Goal: Information Seeking & Learning: Learn about a topic

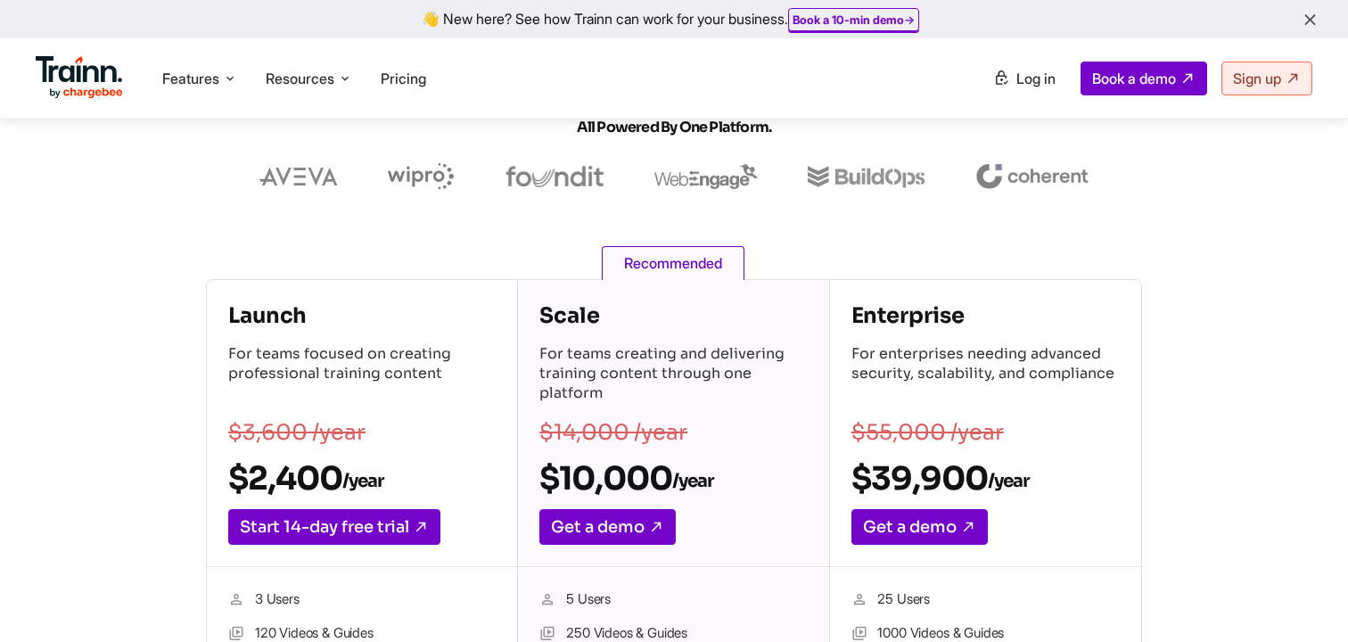
scroll to position [238, 0]
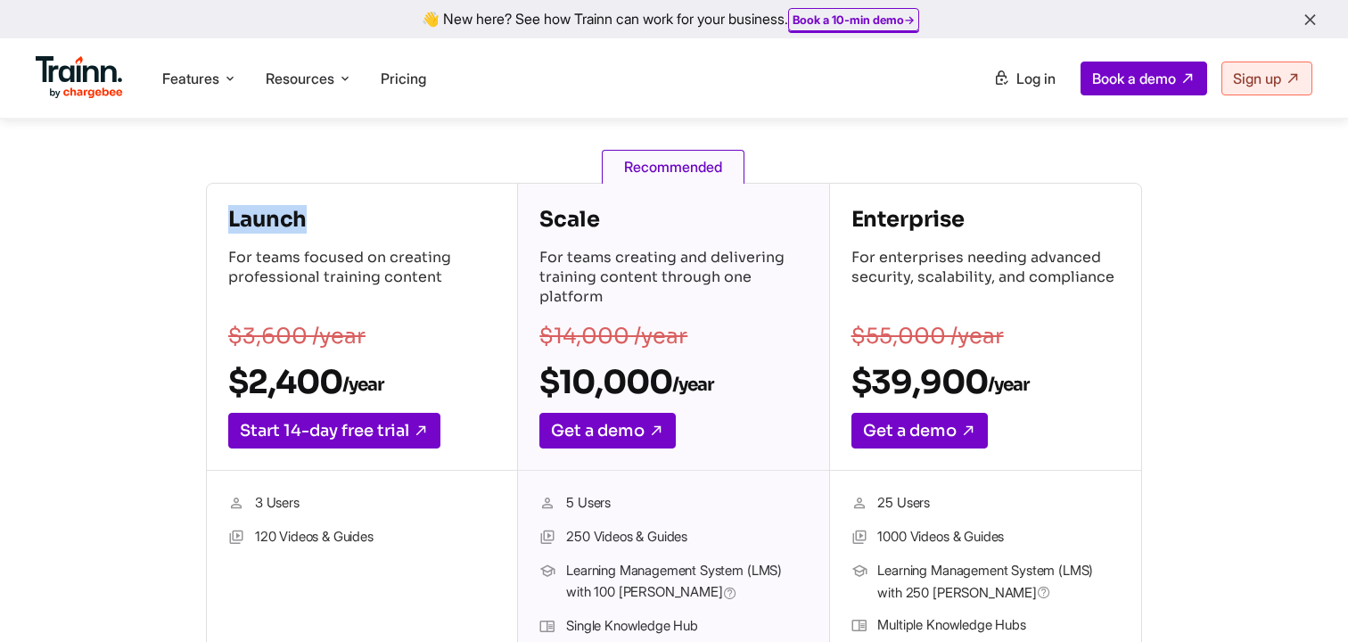
drag, startPoint x: 234, startPoint y: 226, endPoint x: 336, endPoint y: 226, distance: 102.5
click at [336, 226] on h4 "Launch" at bounding box center [361, 219] width 267 height 29
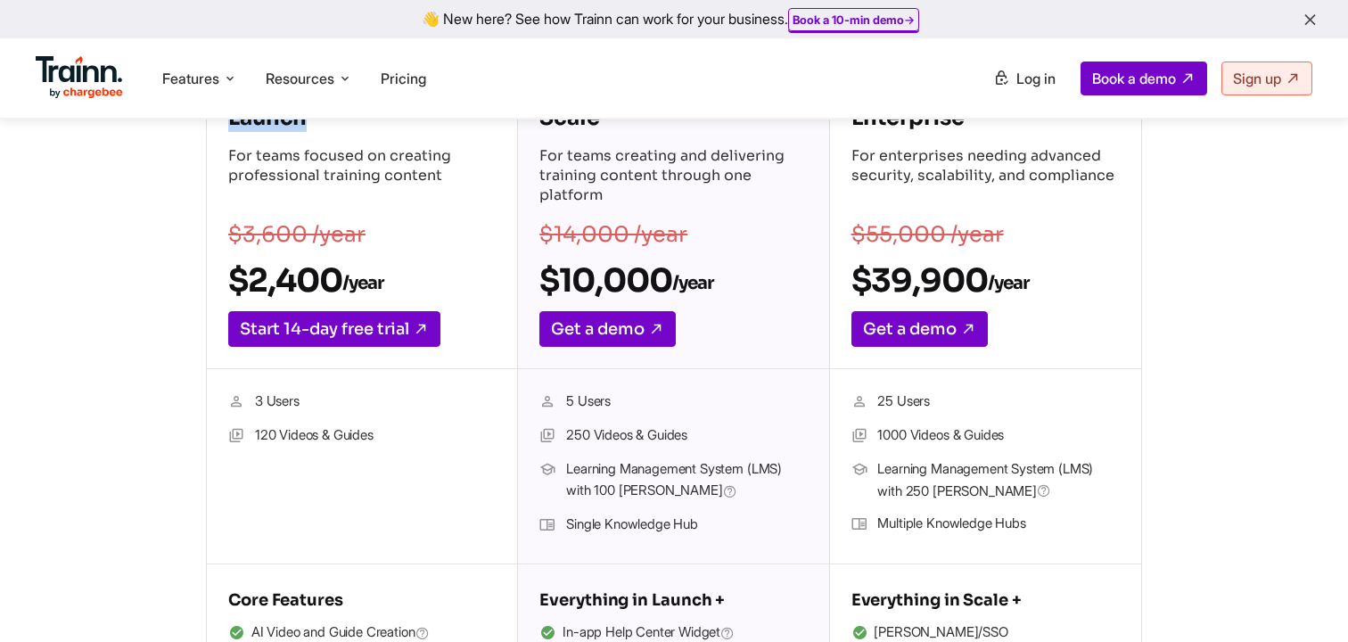
scroll to position [341, 0]
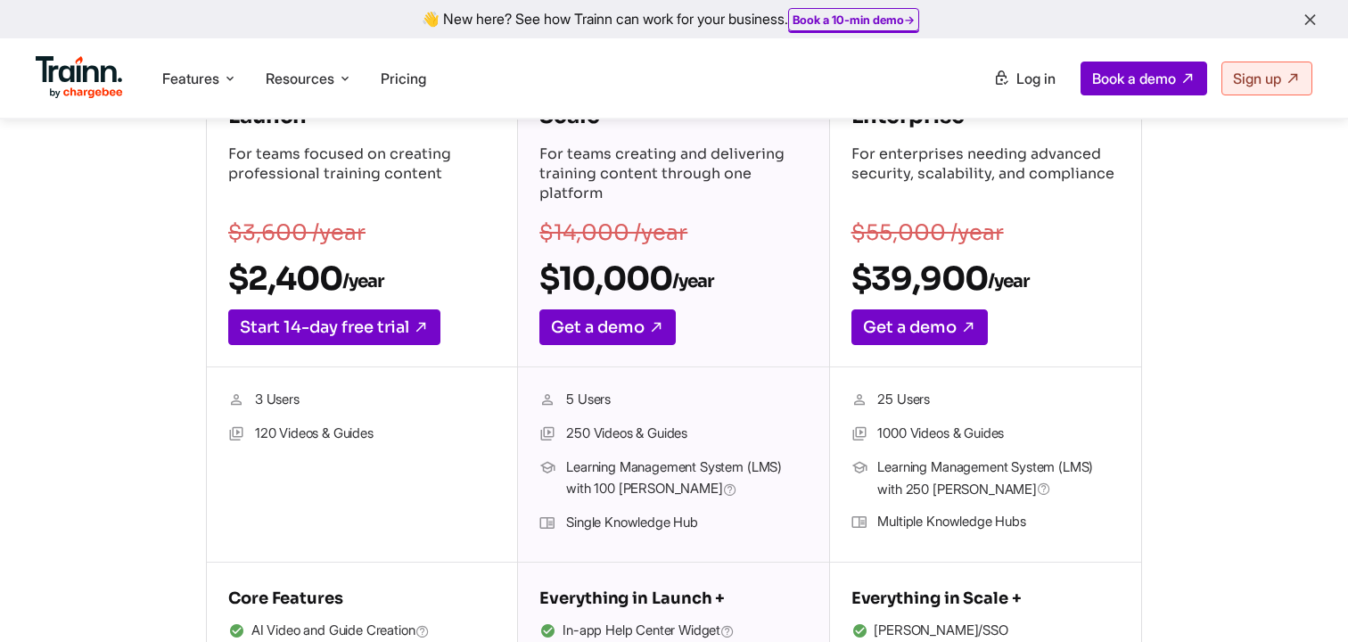
drag, startPoint x: 256, startPoint y: 399, endPoint x: 302, endPoint y: 399, distance: 46.4
click at [302, 399] on li "3 Users" at bounding box center [361, 400] width 267 height 23
click at [284, 403] on li "3 Users" at bounding box center [361, 400] width 267 height 23
drag, startPoint x: 255, startPoint y: 397, endPoint x: 306, endPoint y: 398, distance: 50.8
click at [306, 398] on li "3 Users" at bounding box center [361, 400] width 267 height 23
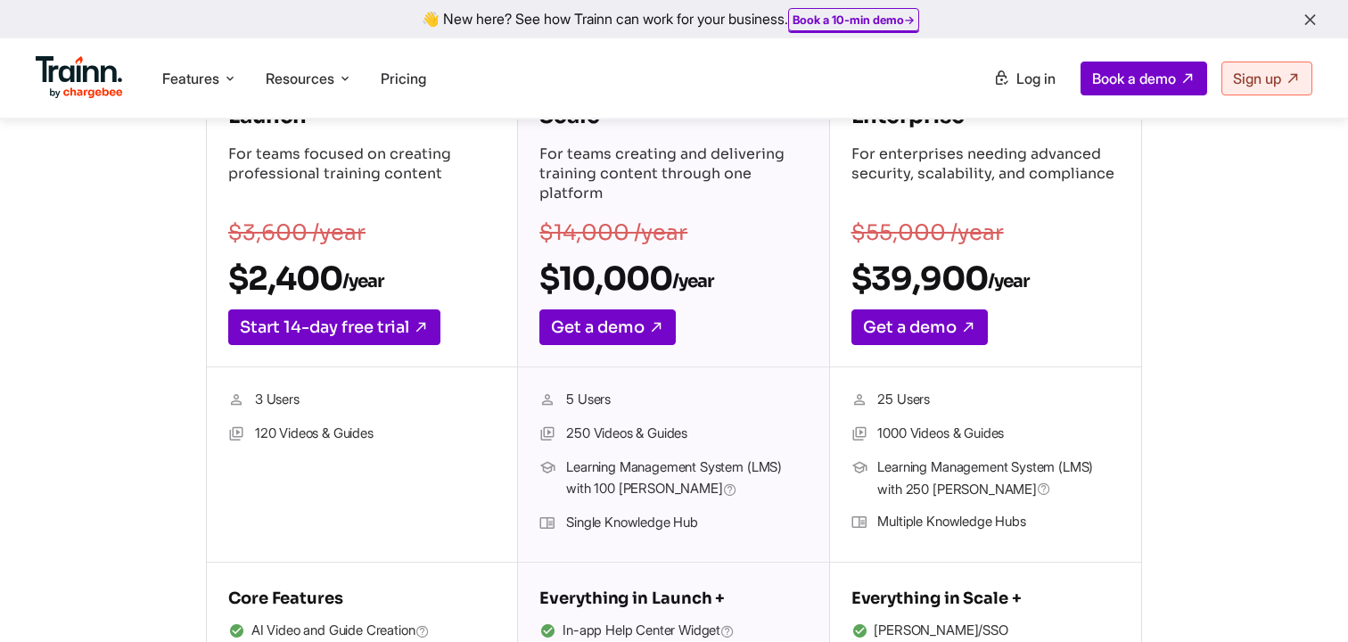
drag, startPoint x: 255, startPoint y: 432, endPoint x: 414, endPoint y: 432, distance: 158.7
click at [414, 432] on li "120 Videos & Guides" at bounding box center [361, 434] width 267 height 23
click at [381, 432] on li "120 Videos & Guides" at bounding box center [361, 434] width 267 height 23
drag, startPoint x: 381, startPoint y: 432, endPoint x: 268, endPoint y: 437, distance: 112.4
click at [268, 437] on li "120 Videos & Guides" at bounding box center [361, 434] width 267 height 23
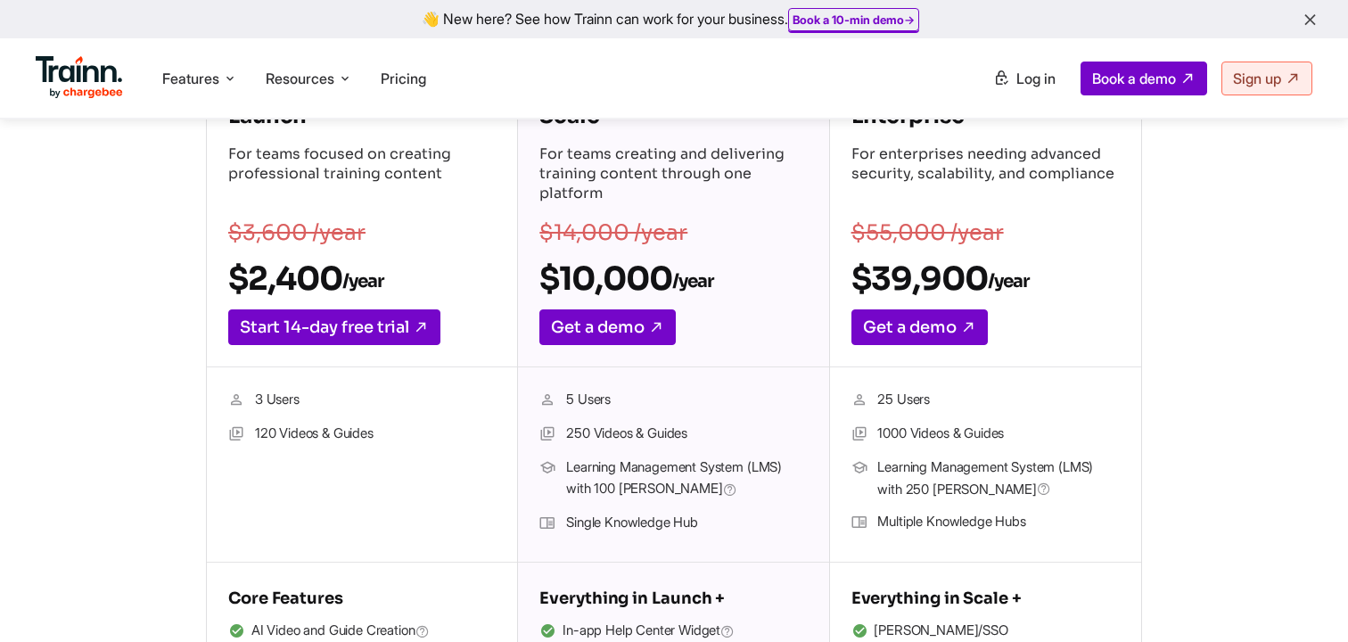
click at [268, 437] on li "120 Videos & Guides" at bounding box center [361, 434] width 267 height 23
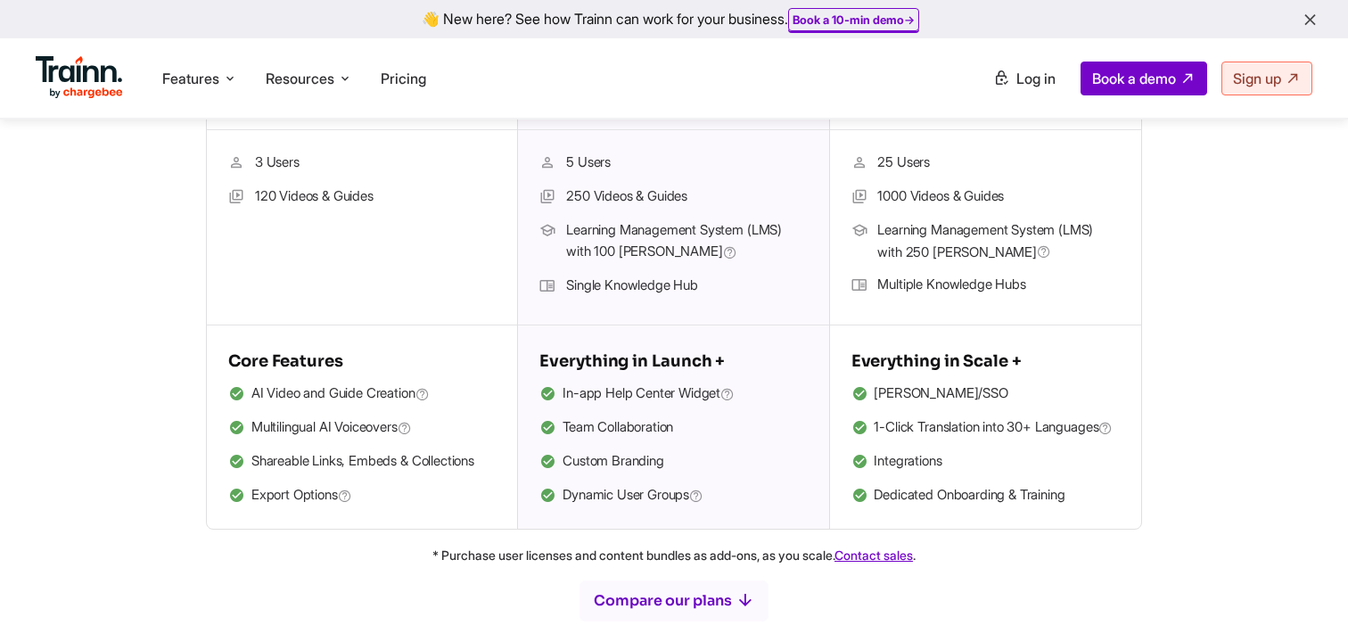
scroll to position [598, 0]
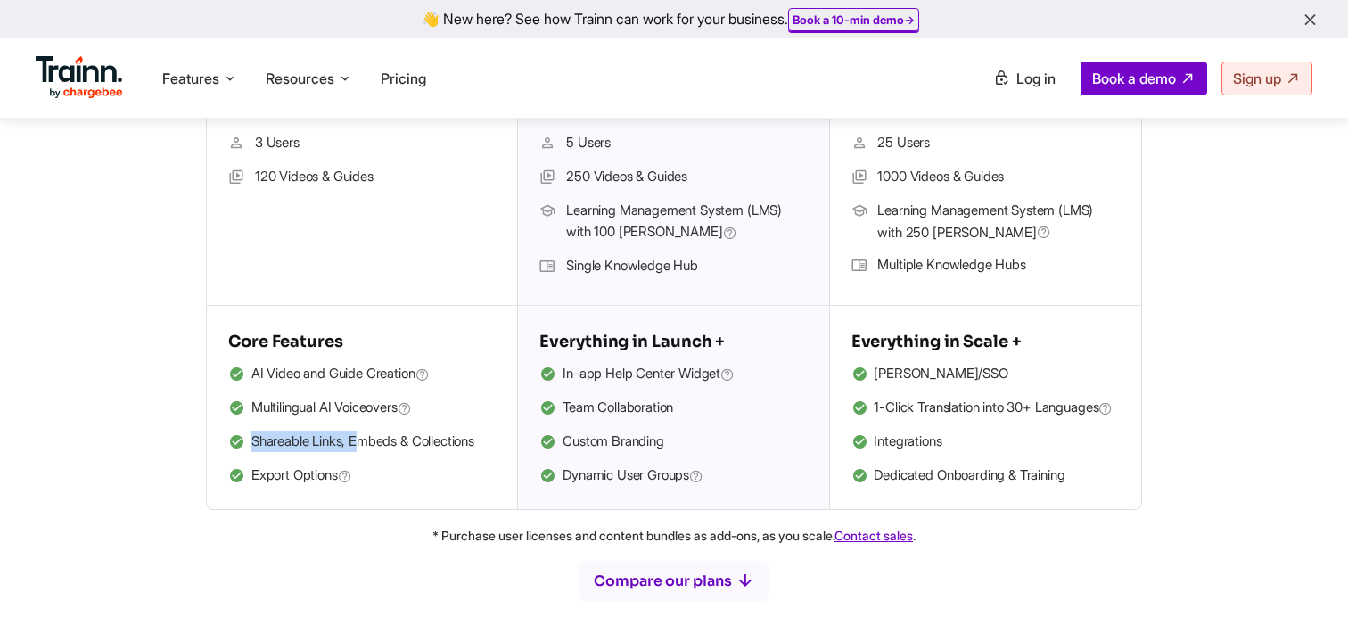
drag, startPoint x: 253, startPoint y: 440, endPoint x: 366, endPoint y: 440, distance: 112.3
click at [366, 440] on li "Shareable Links, Embeds & Collections" at bounding box center [361, 442] width 267 height 23
click at [300, 439] on li "Shareable Links, Embeds & Collections" at bounding box center [361, 442] width 267 height 23
click at [327, 439] on li "Shareable Links, Embeds & Collections" at bounding box center [361, 442] width 267 height 23
click at [370, 439] on li "Shareable Links, Embeds & Collections" at bounding box center [361, 442] width 267 height 23
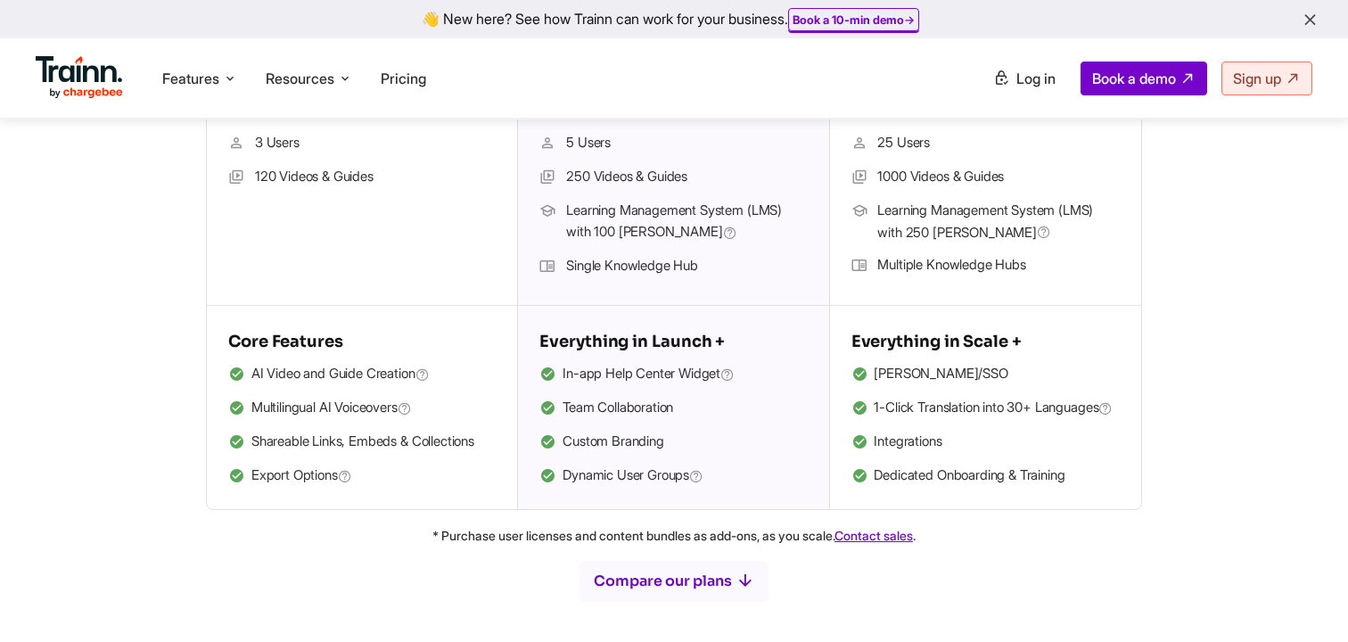
click at [448, 438] on li "Shareable Links, Embeds & Collections" at bounding box center [361, 442] width 267 height 23
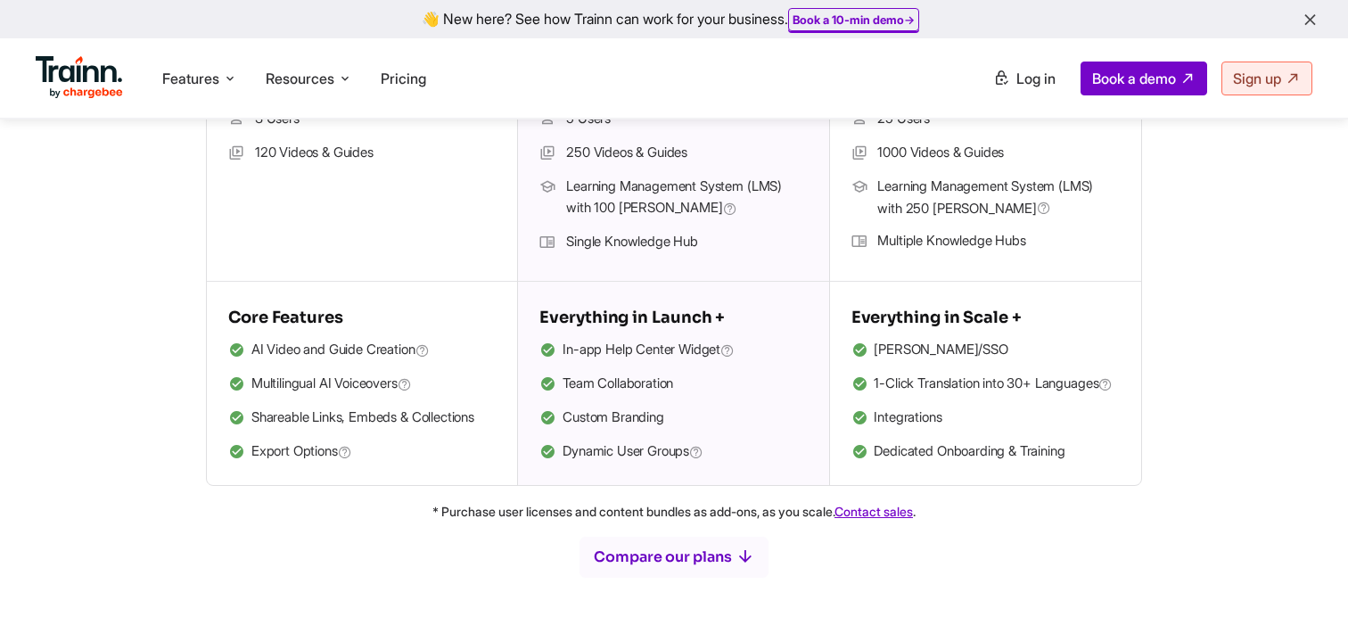
drag, startPoint x: 251, startPoint y: 448, endPoint x: 345, endPoint y: 447, distance: 93.6
click at [345, 447] on span "Export Options" at bounding box center [301, 451] width 101 height 23
click at [340, 485] on div "Launch For teams focused on creating professional training content $3,600 /year…" at bounding box center [362, 142] width 311 height 686
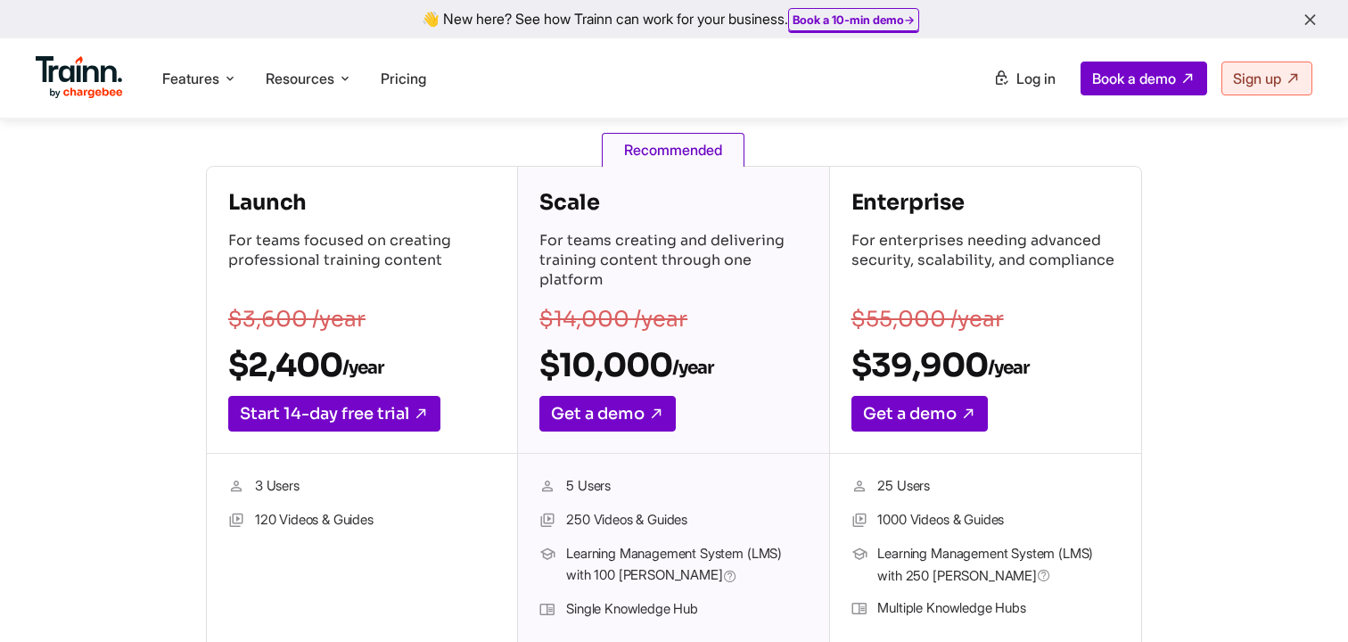
scroll to position [256, 0]
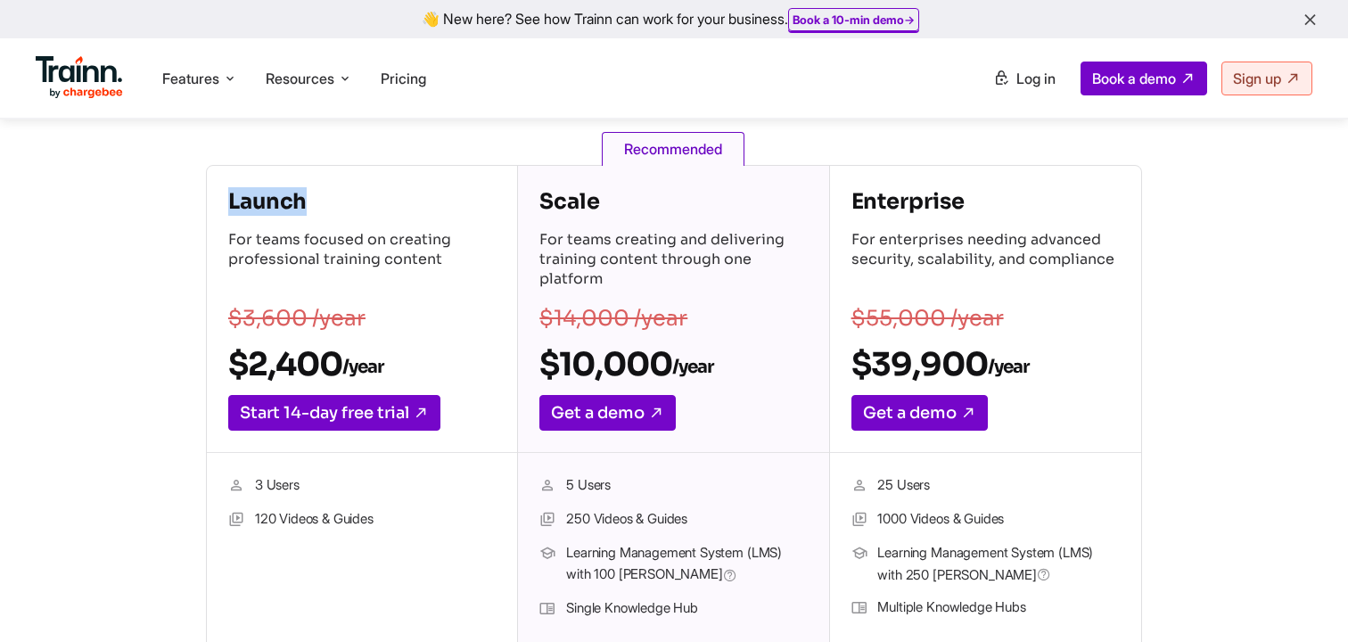
drag, startPoint x: 224, startPoint y: 208, endPoint x: 332, endPoint y: 207, distance: 107.9
click at [333, 207] on div "Launch For teams focused on creating professional training content $3,600 /year…" at bounding box center [362, 309] width 310 height 287
click at [346, 258] on p "For teams focused on creating professional training content" at bounding box center [361, 261] width 267 height 62
drag, startPoint x: 254, startPoint y: 487, endPoint x: 293, endPoint y: 487, distance: 39.2
click at [293, 487] on li "3 Users" at bounding box center [361, 485] width 267 height 23
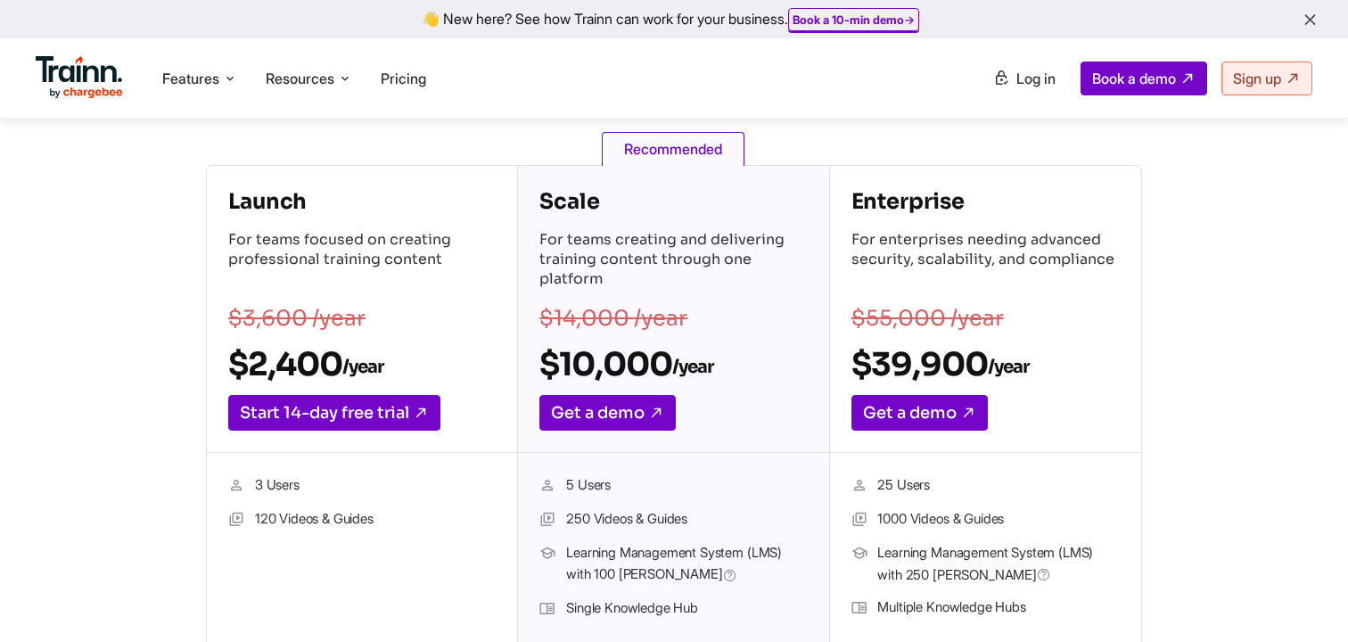
click at [293, 487] on li "3 Users" at bounding box center [361, 485] width 267 height 23
drag, startPoint x: 255, startPoint y: 484, endPoint x: 308, endPoint y: 484, distance: 53.5
click at [308, 484] on li "3 Users" at bounding box center [361, 485] width 267 height 23
click at [338, 497] on li "3 Users" at bounding box center [361, 485] width 267 height 23
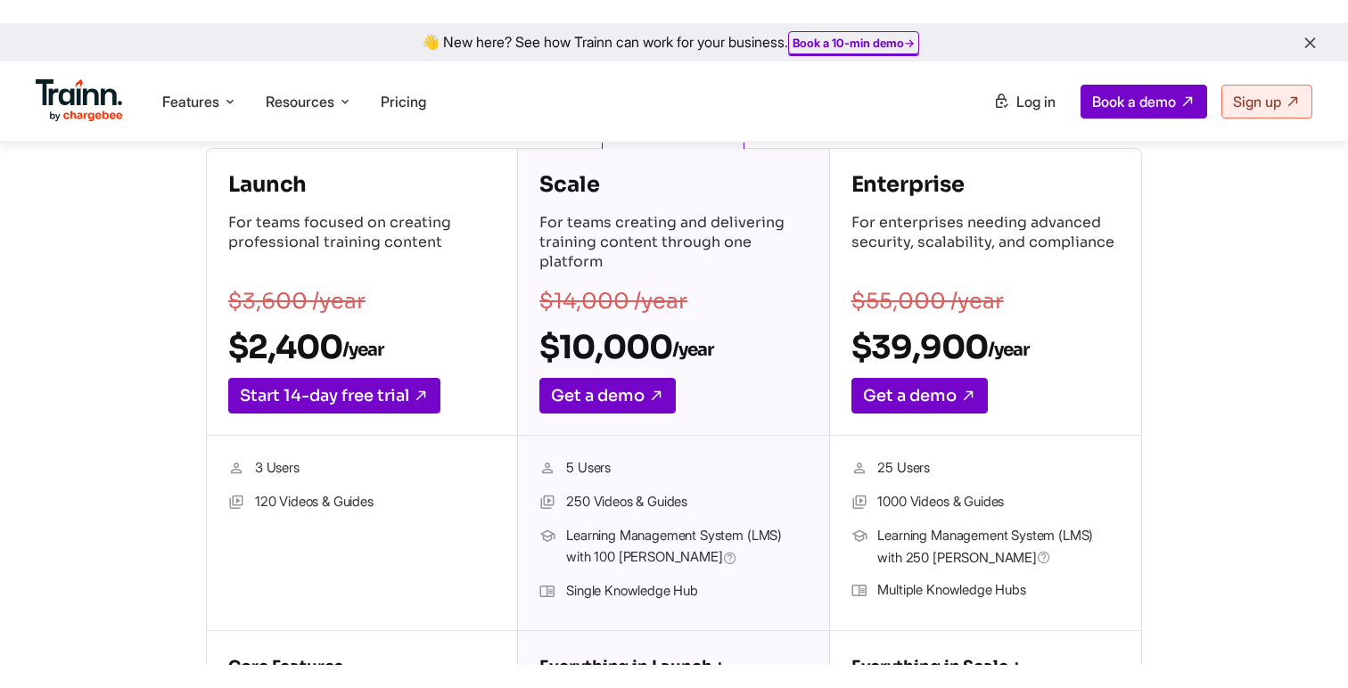
scroll to position [286, 0]
